Goal: Task Accomplishment & Management: Manage account settings

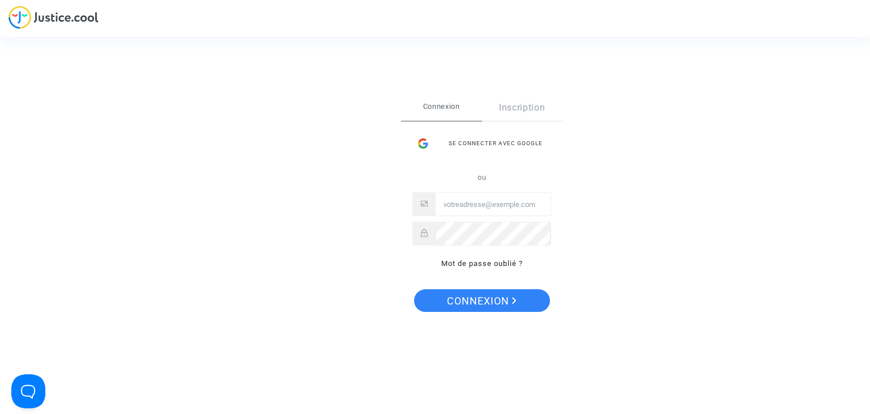
type input "[EMAIL_ADDRESS][DOMAIN_NAME]"
click at [454, 305] on span "Connexion" at bounding box center [482, 301] width 70 height 24
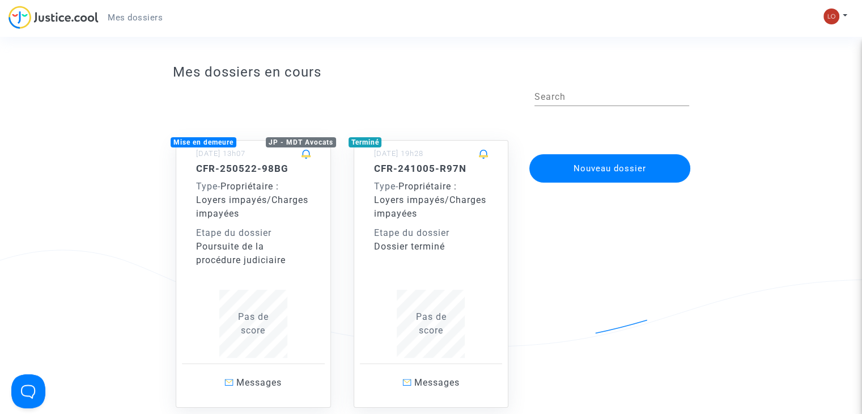
scroll to position [6, 0]
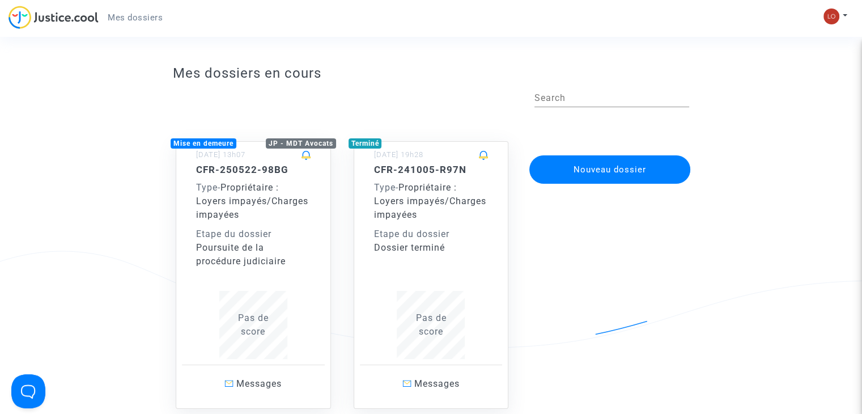
click at [232, 223] on div "CFR-250522-98BG Type - Propriétaire : Loyers impayés/Charges impayées Etape du …" at bounding box center [253, 216] width 114 height 104
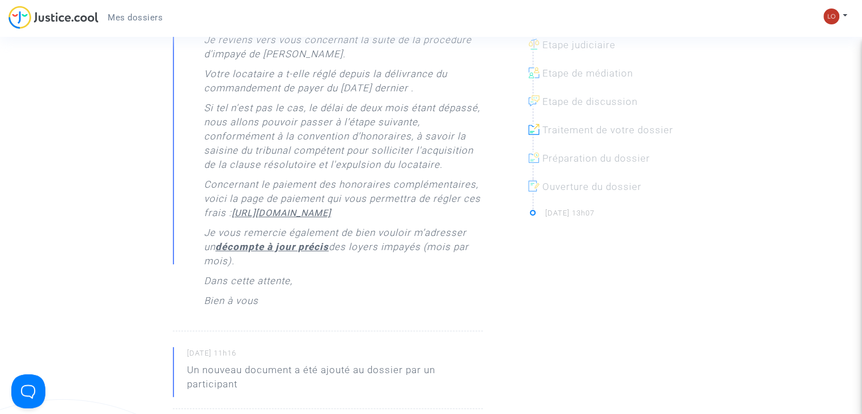
scroll to position [326, 0]
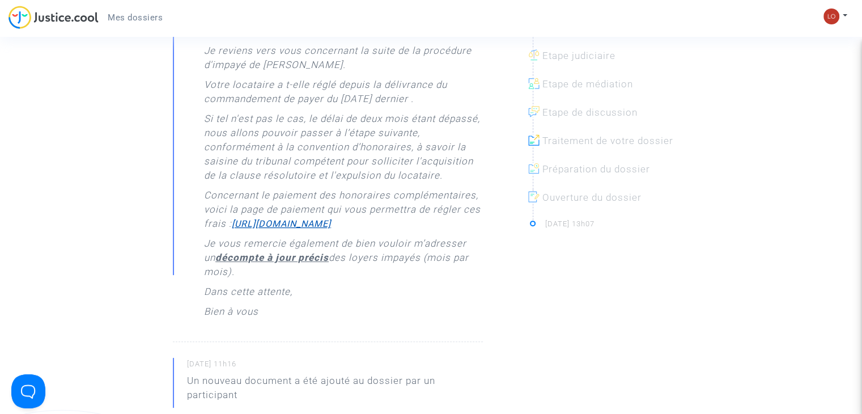
click at [295, 229] on u "https://buy.stripe.com/6oE9Etcr46lSeWI9AE" at bounding box center [281, 223] width 99 height 11
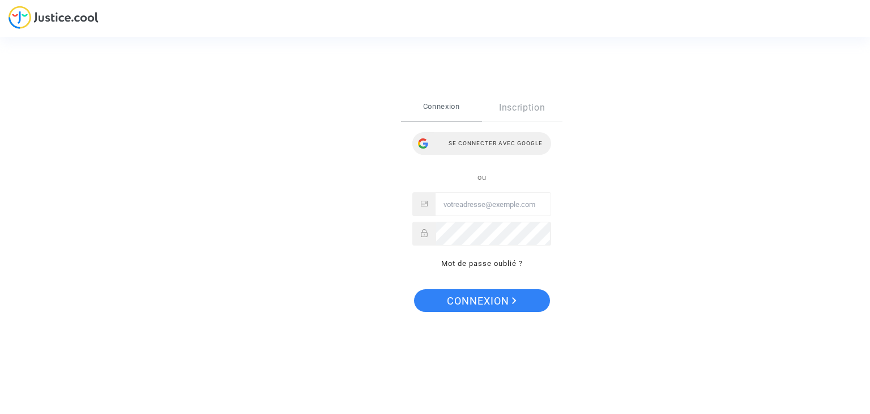
click at [470, 142] on div "Se connecter avec Google" at bounding box center [482, 143] width 139 height 23
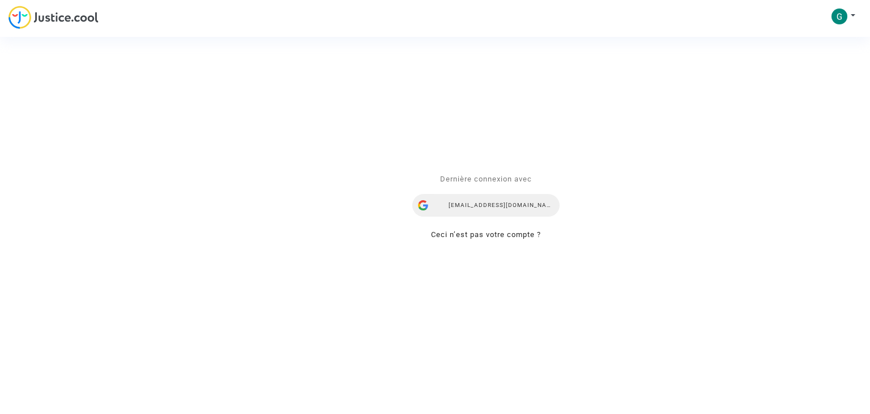
click at [458, 202] on div "[EMAIL_ADDRESS][DOMAIN_NAME]" at bounding box center [486, 205] width 147 height 23
click at [458, 202] on div "locaimmo.gestion@gmail.com" at bounding box center [486, 205] width 147 height 23
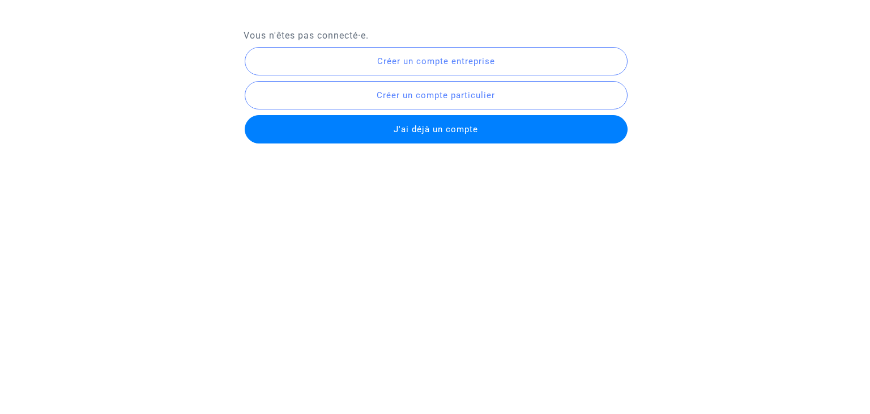
click at [408, 125] on span "J'ai déjà un compte" at bounding box center [436, 129] width 84 height 10
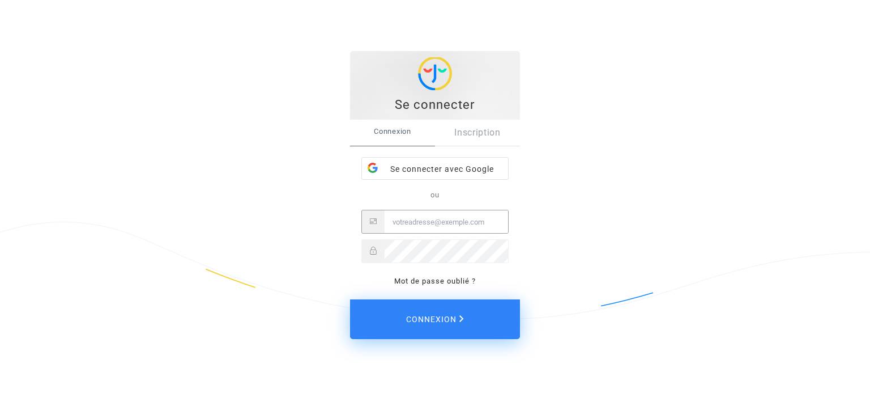
click at [402, 226] on input "Email" at bounding box center [447, 221] width 124 height 23
type input "[EMAIL_ADDRESS][DOMAIN_NAME]"
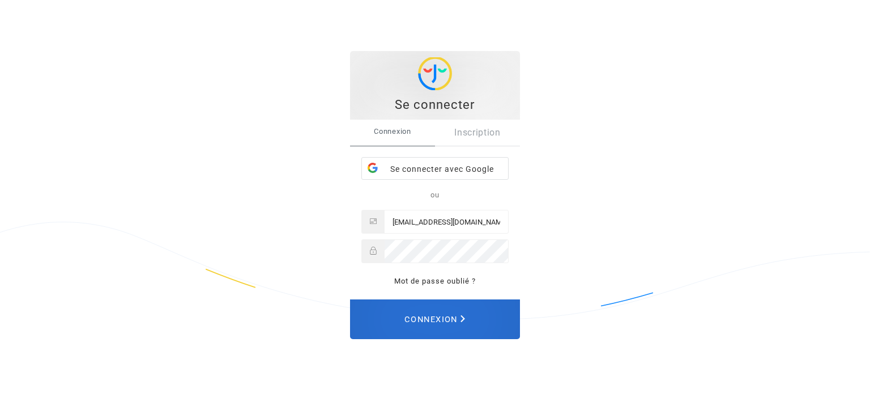
click at [418, 317] on span "Connexion" at bounding box center [435, 319] width 61 height 25
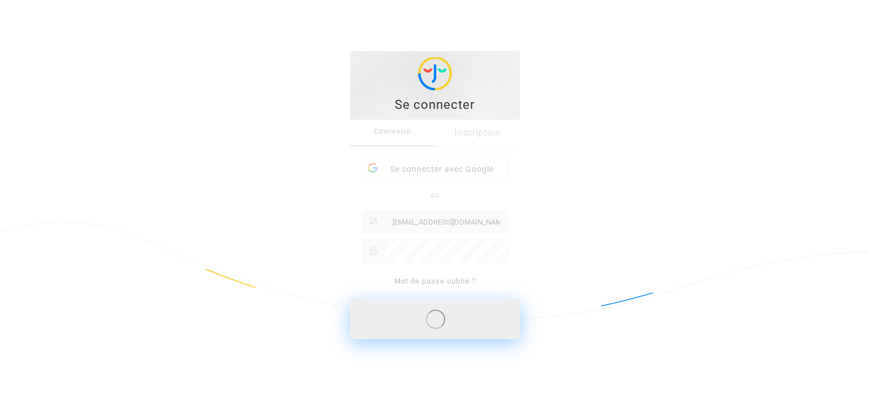
click at [441, 103] on div "Se connecter" at bounding box center [435, 104] width 158 height 17
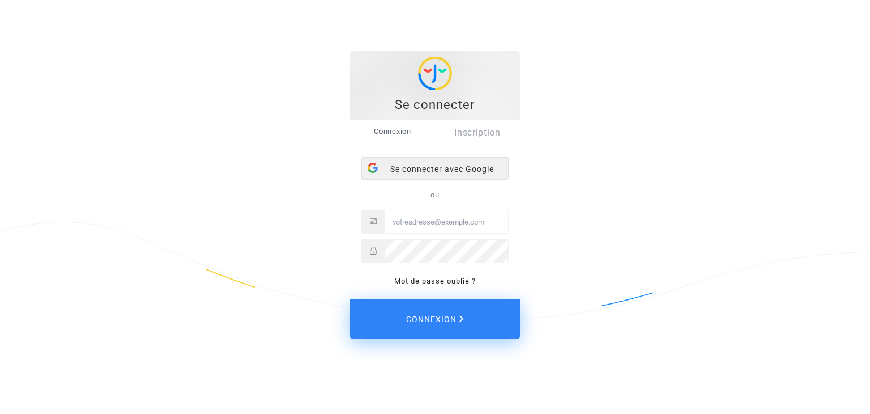
click at [414, 164] on div "Se connecter avec Google" at bounding box center [435, 169] width 146 height 23
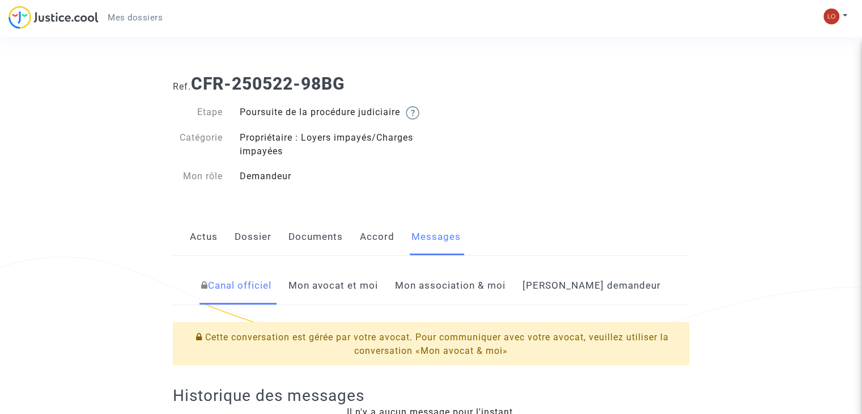
click at [464, 299] on link "Mon association & moi" at bounding box center [450, 285] width 110 height 37
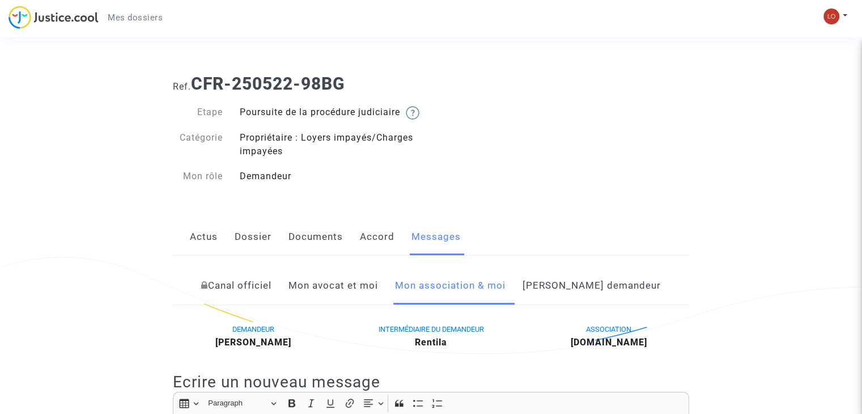
click at [355, 301] on link "Mon avocat et moi" at bounding box center [333, 285] width 90 height 37
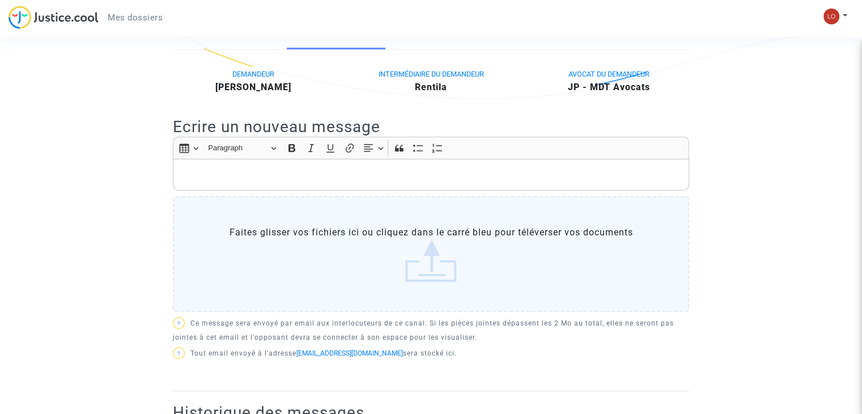
scroll to position [259, 0]
